Goal: Navigation & Orientation: Find specific page/section

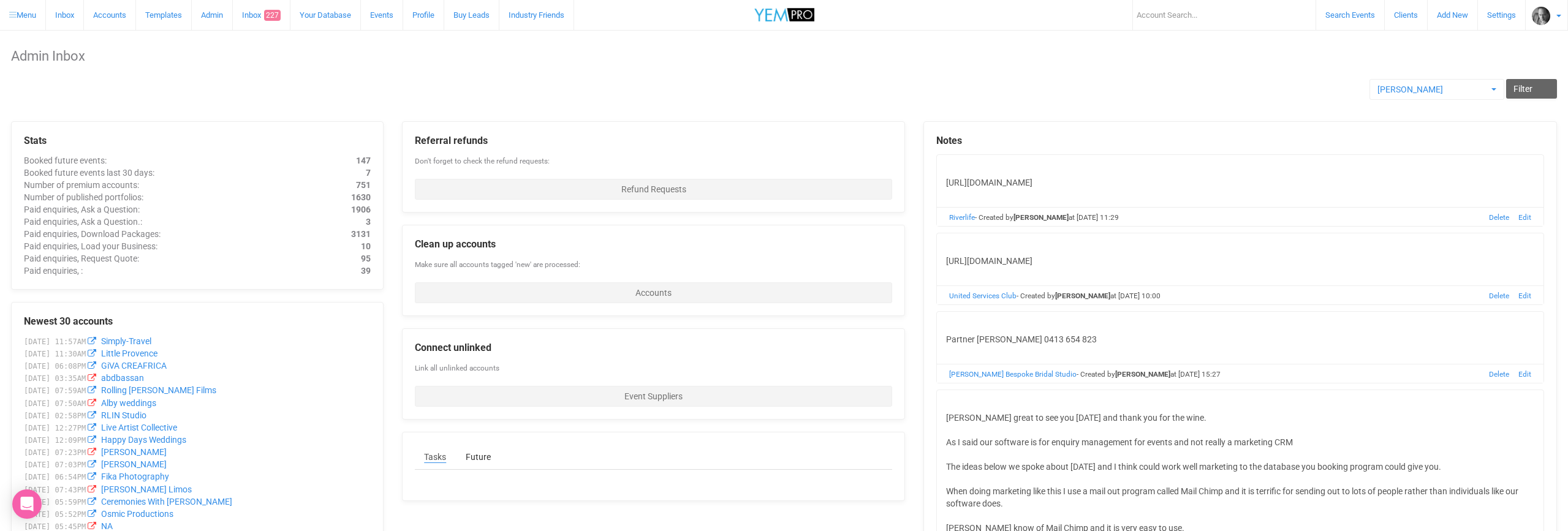
click at [212, 16] on link "Admin" at bounding box center [212, 14] width 41 height 30
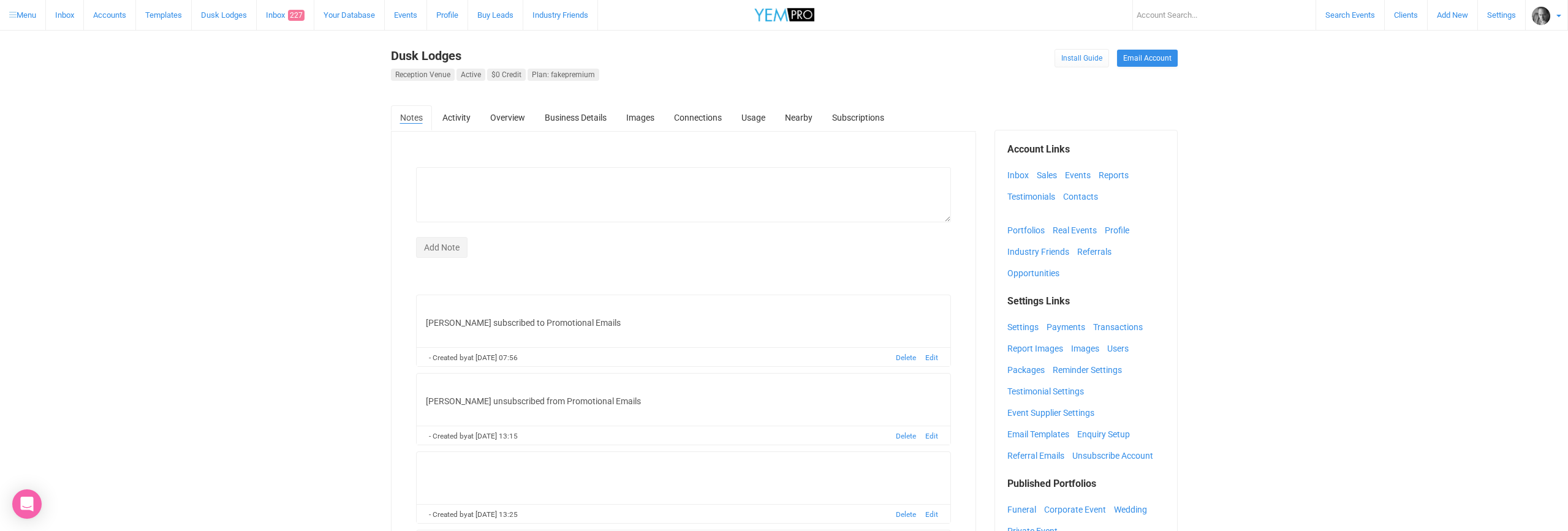
click at [222, 13] on link "Dusk Lodges" at bounding box center [225, 14] width 65 height 30
click at [429, 55] on link "Dusk Lodges" at bounding box center [426, 55] width 71 height 14
